Goal: Use online tool/utility

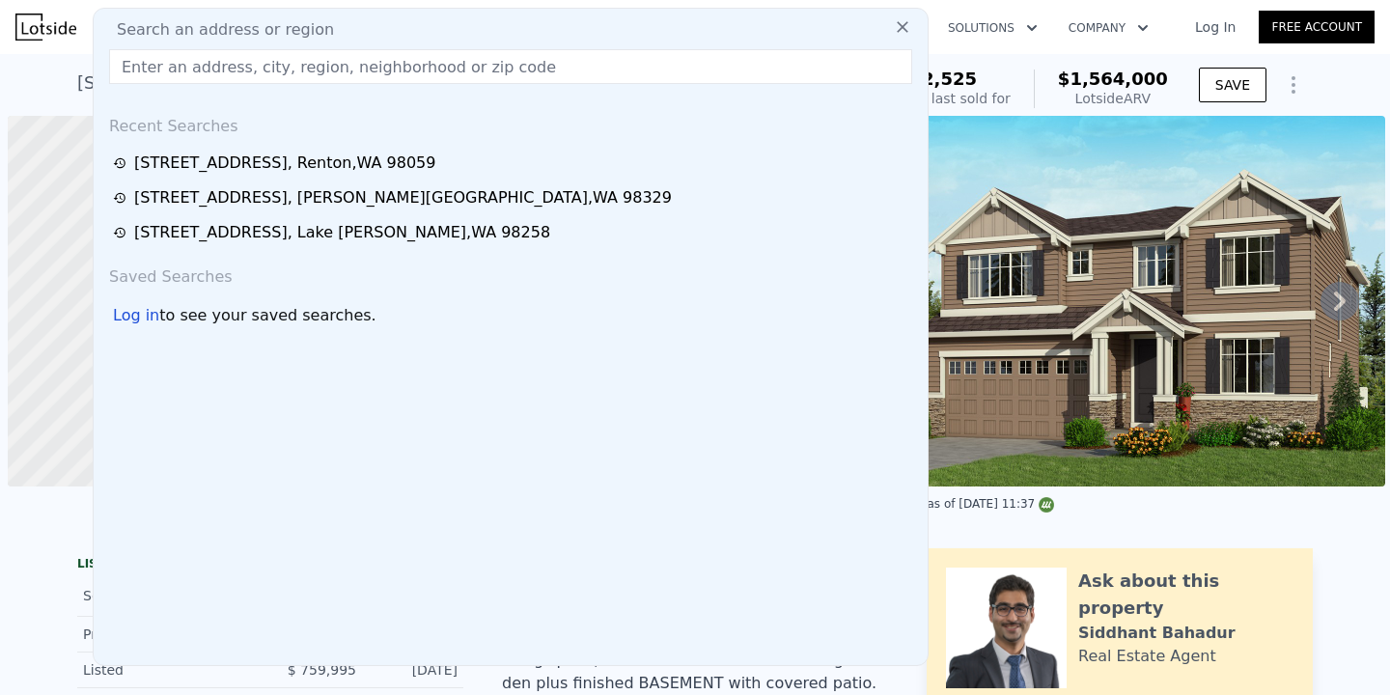
scroll to position [0, 8]
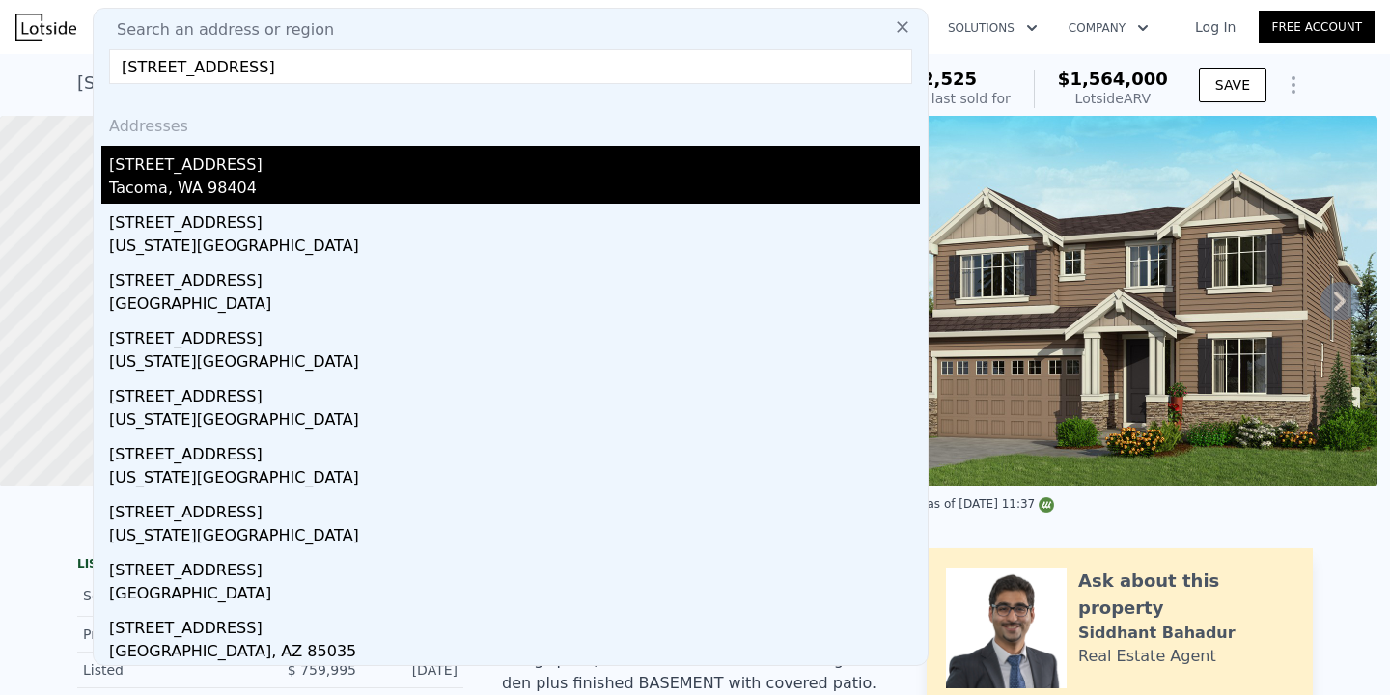
type input "[STREET_ADDRESS]"
click at [268, 165] on div "[STREET_ADDRESS]" at bounding box center [514, 161] width 811 height 31
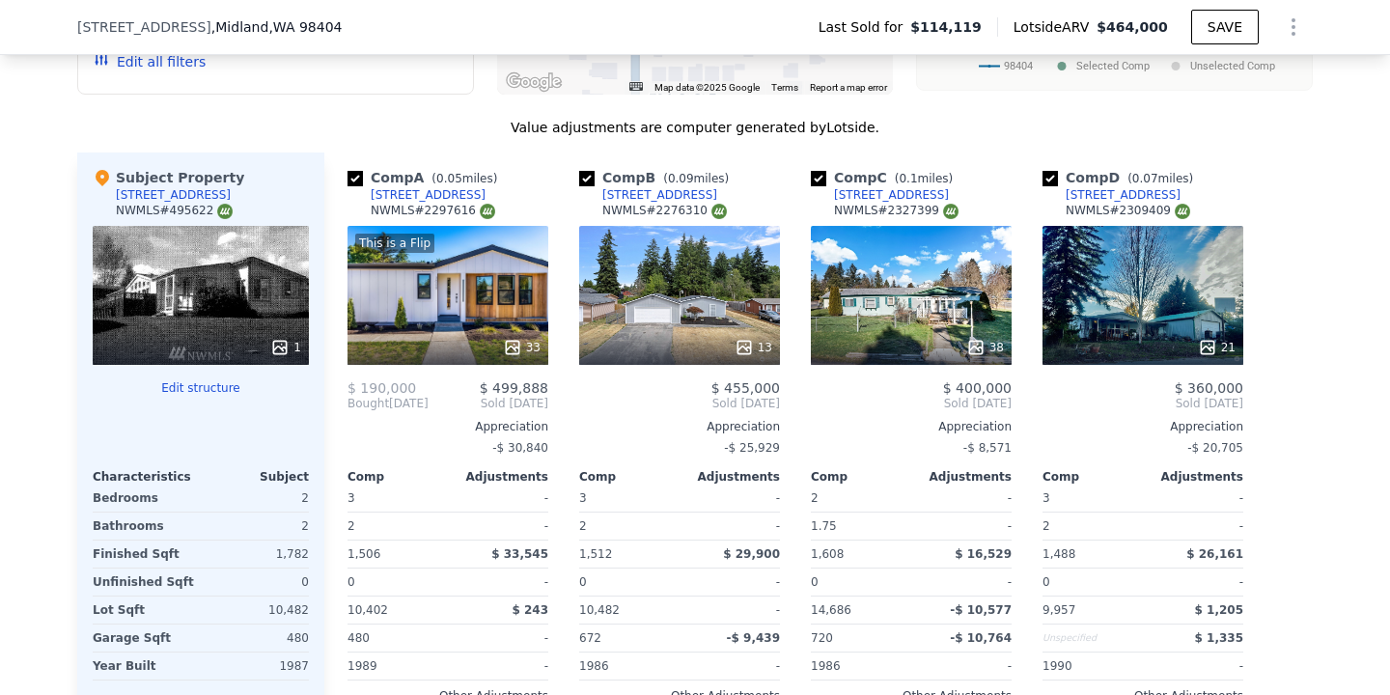
scroll to position [1668, 0]
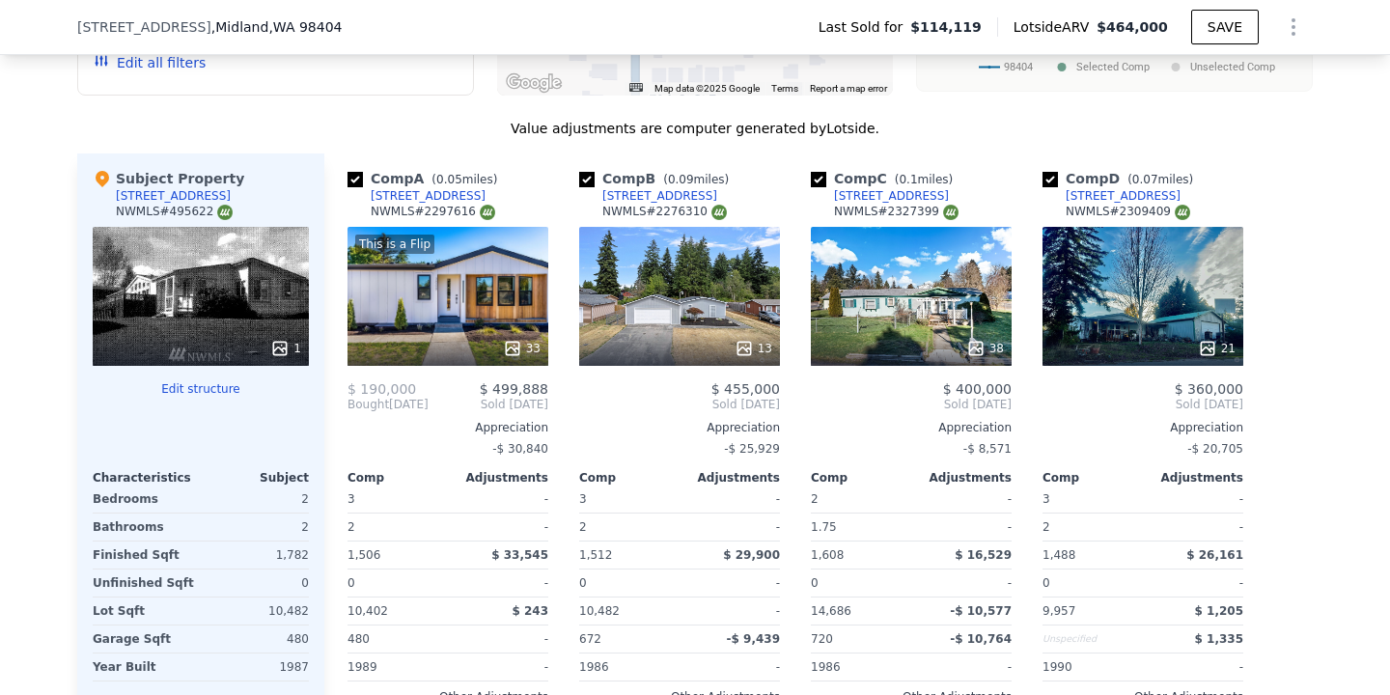
click at [964, 284] on div "38" at bounding box center [911, 296] width 201 height 139
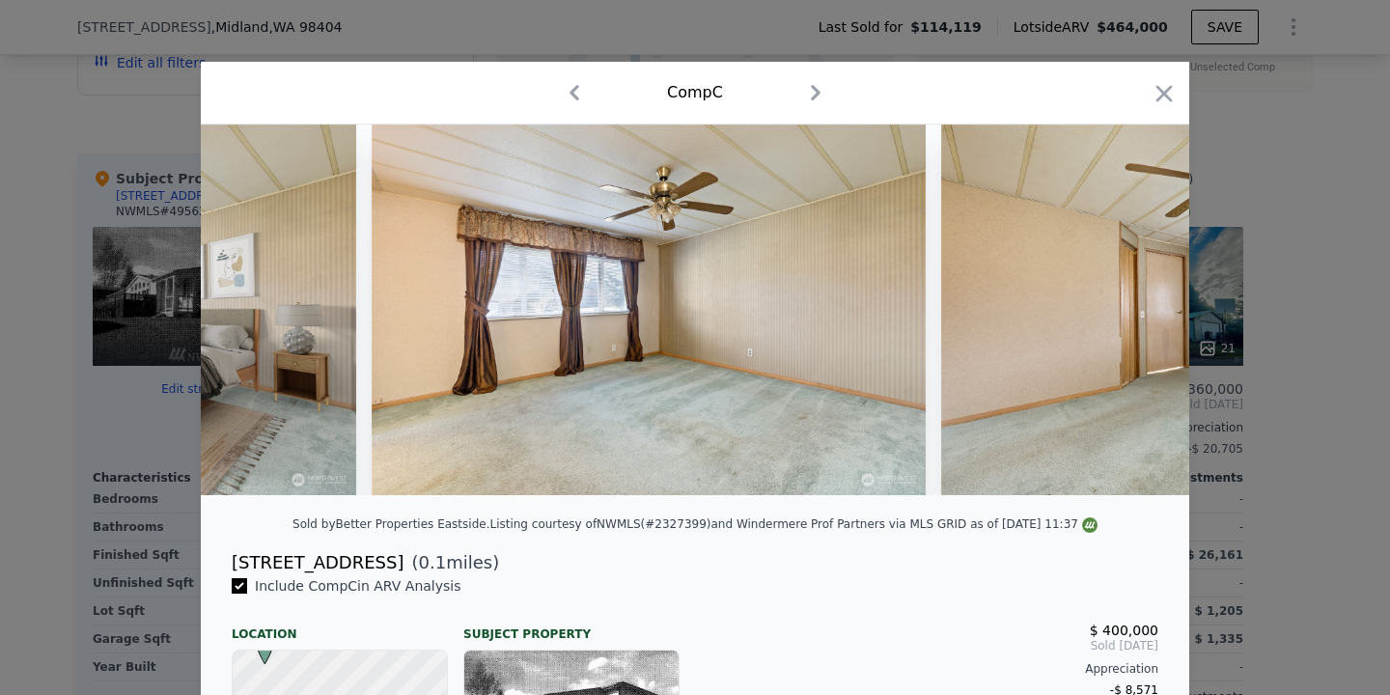
scroll to position [0, 3500]
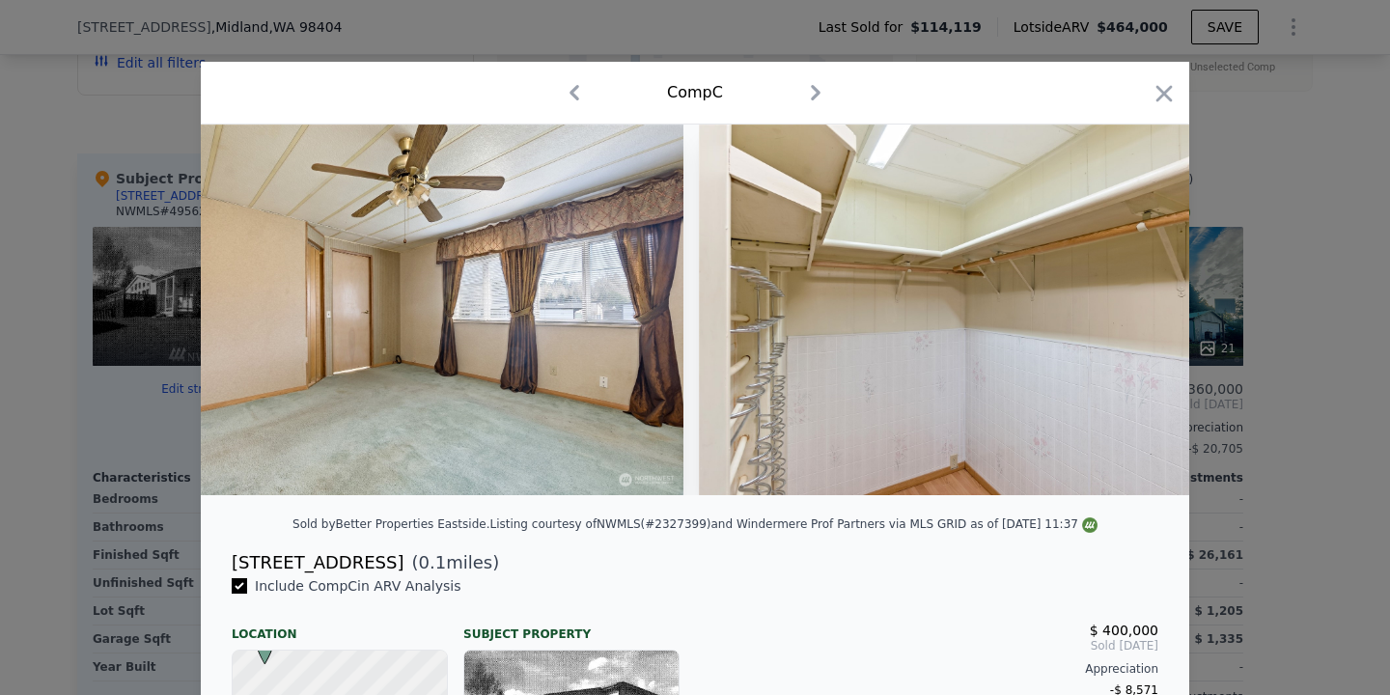
click at [1177, 87] on div "Comp C" at bounding box center [695, 93] width 988 height 63
click at [1170, 96] on icon "button" at bounding box center [1163, 93] width 27 height 27
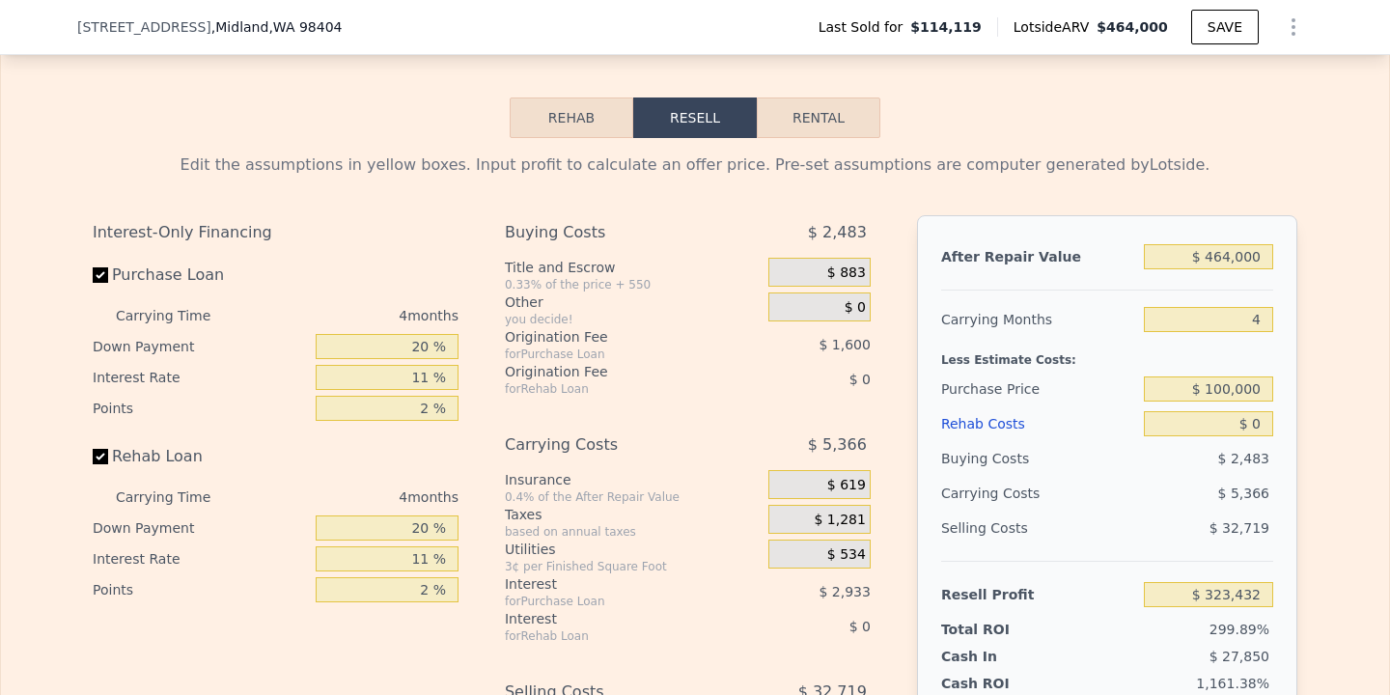
scroll to position [2513, 0]
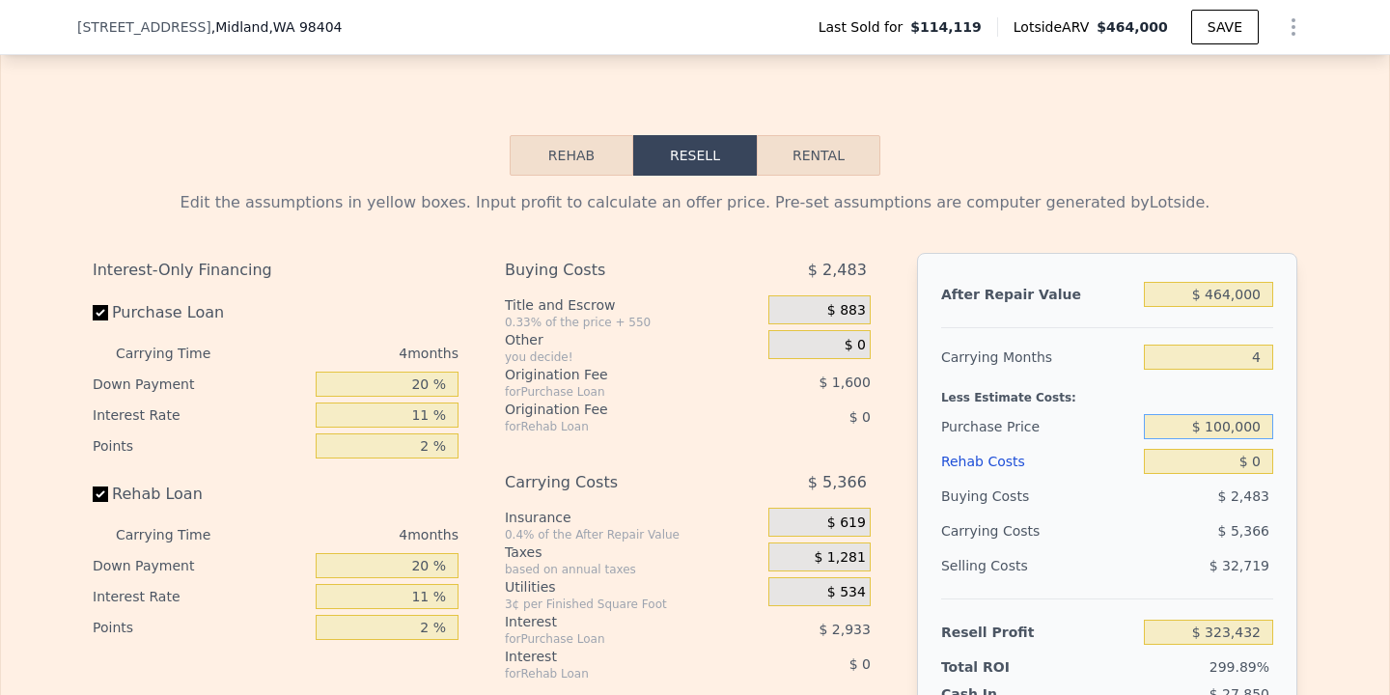
click at [1228, 414] on input "$ 100,000" at bounding box center [1207, 426] width 129 height 25
type input "$ 250,000"
click at [1267, 449] on input "$ 0" at bounding box center [1207, 461] width 129 height 25
type input "$ 166,132"
type input "$ 7"
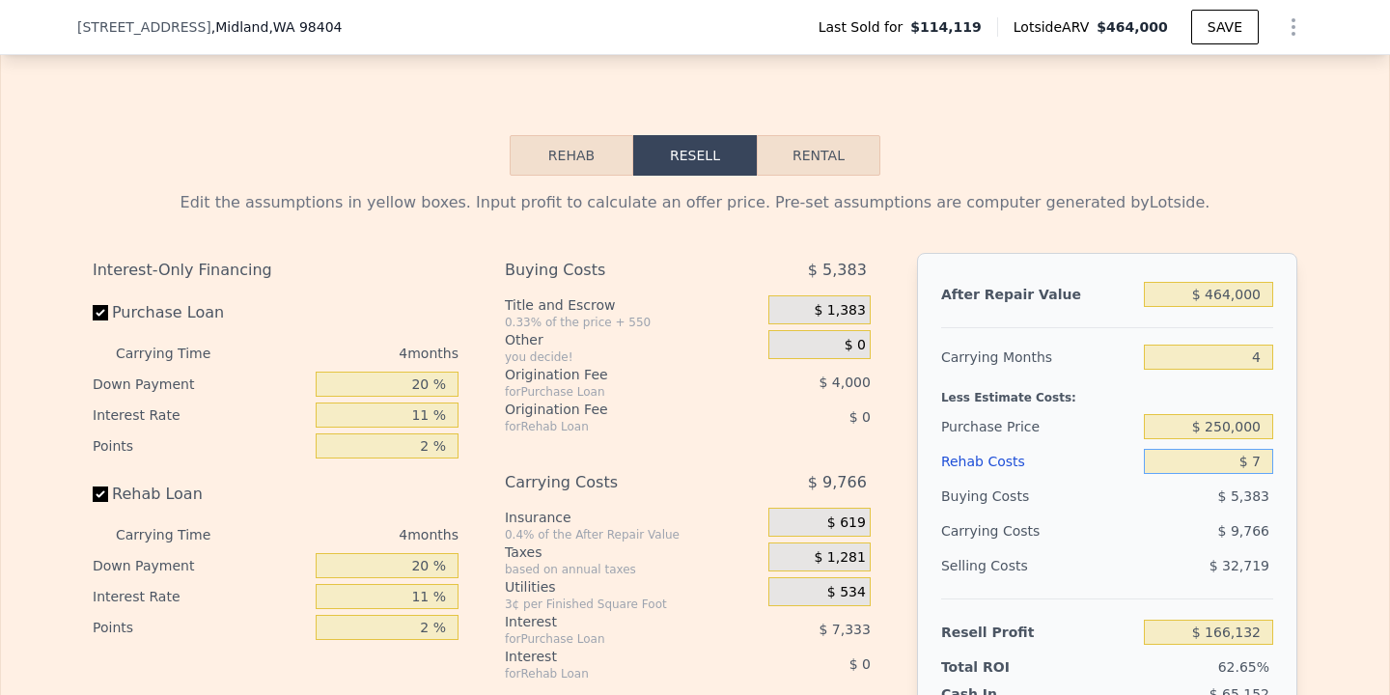
type input "$ 166,125"
type input "$ 75"
type input "$ 166,052"
type input "$ 750"
type input "$ 165,346"
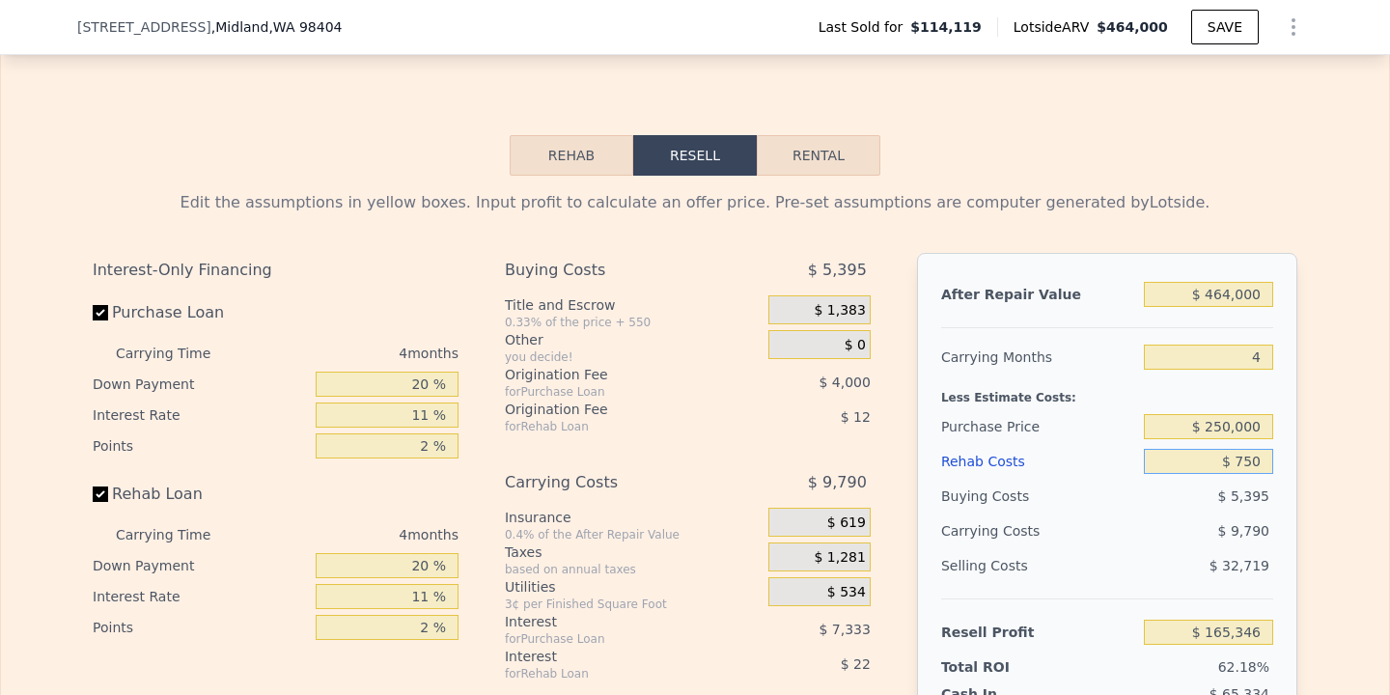
type input "$ 75"
type input "$ 166,052"
type input "$ 7"
type input "$ 166,125"
type input "$ 5"
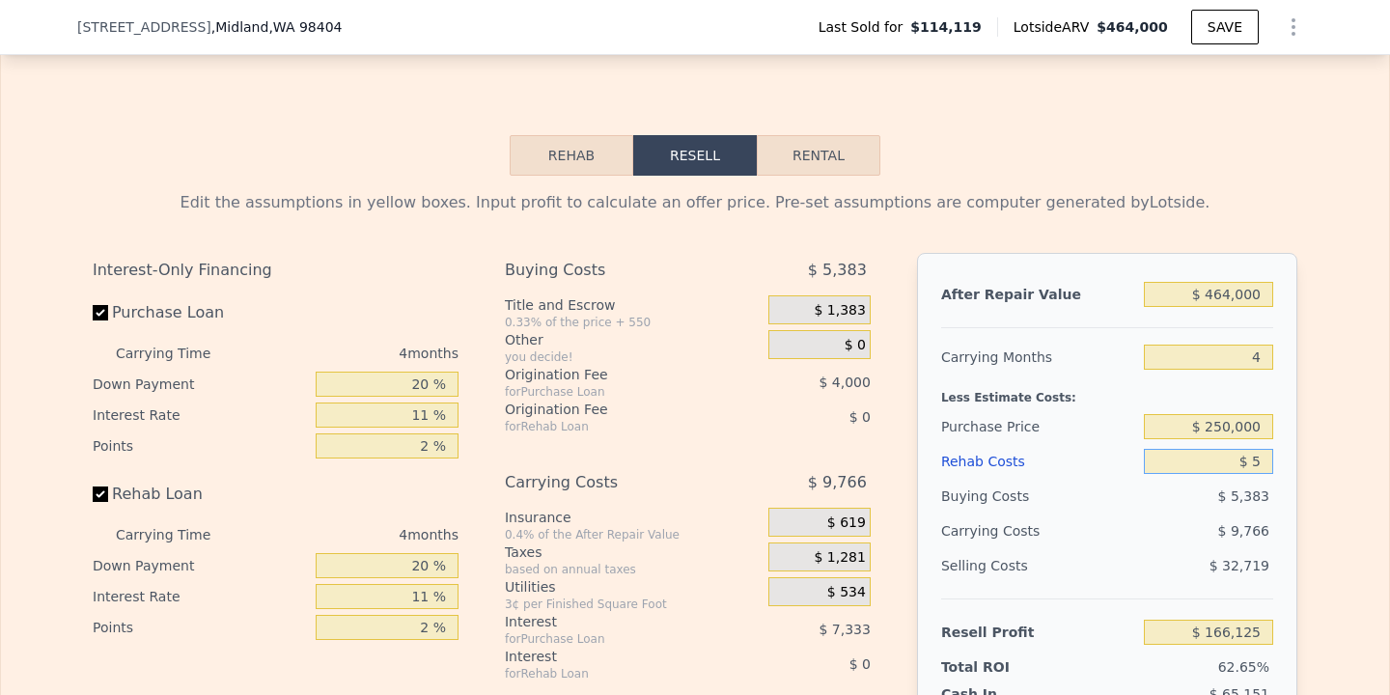
type input "$ 166,127"
type input "$ 55"
type input "$ 166,076"
type input "$ 550"
type input "$ 165,557"
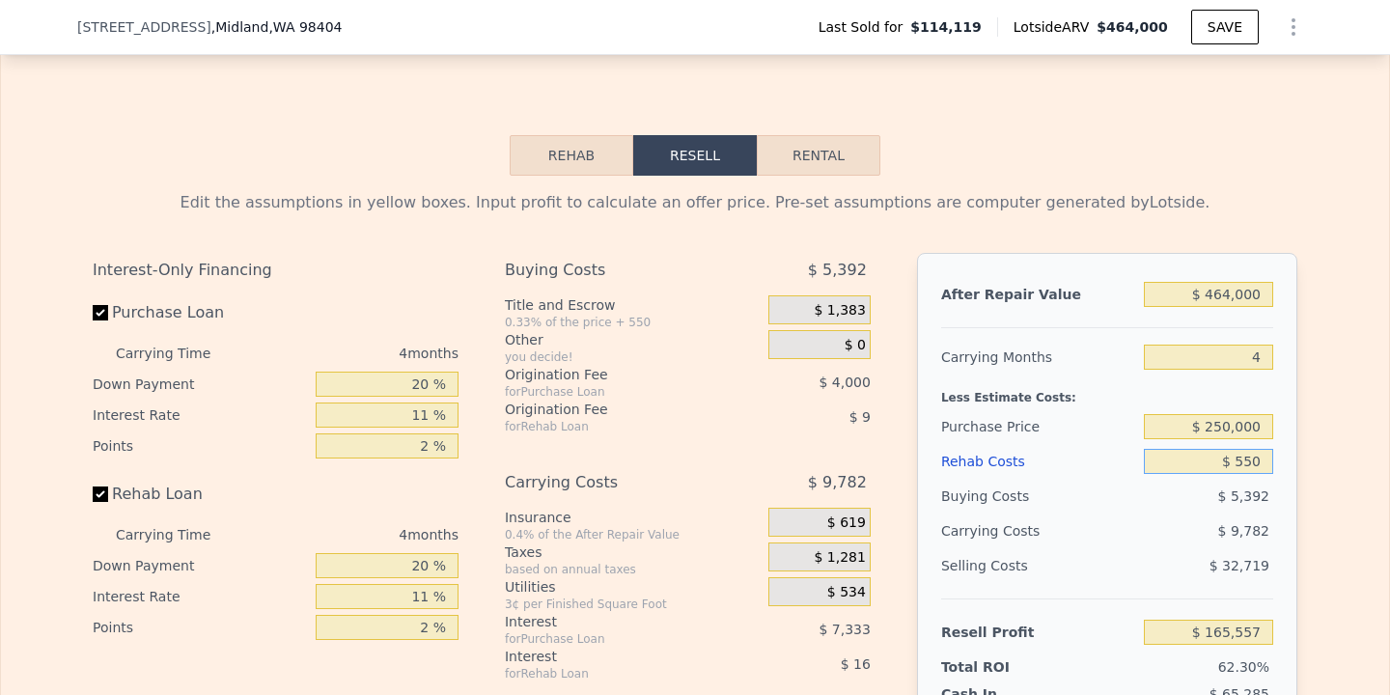
type input "$ 5,500"
type input "$ 160,384"
type input "$ 55,000"
type input "$ 108,640"
type input "$ 55,000"
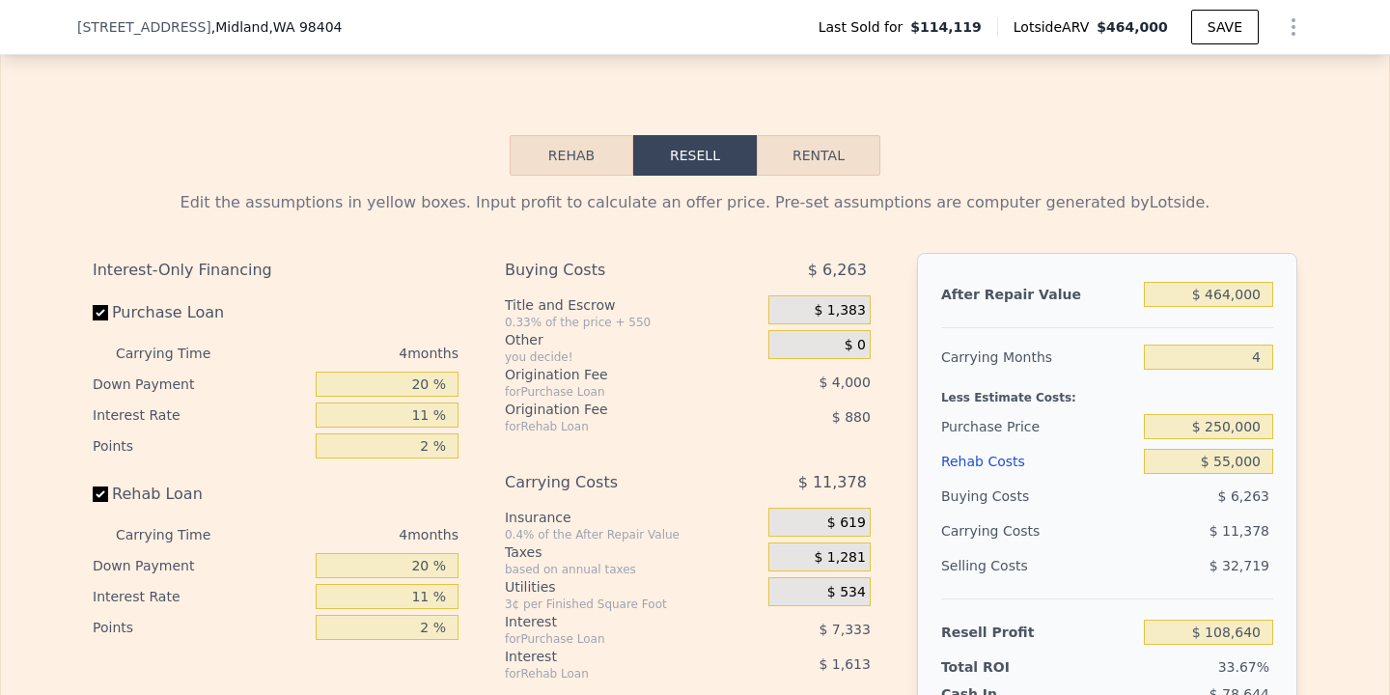
click at [1327, 465] on div "Edit the assumptions in yellow boxes. Input profit to calculate an offer price.…" at bounding box center [695, 535] width 1388 height 718
